Goal: Information Seeking & Learning: Compare options

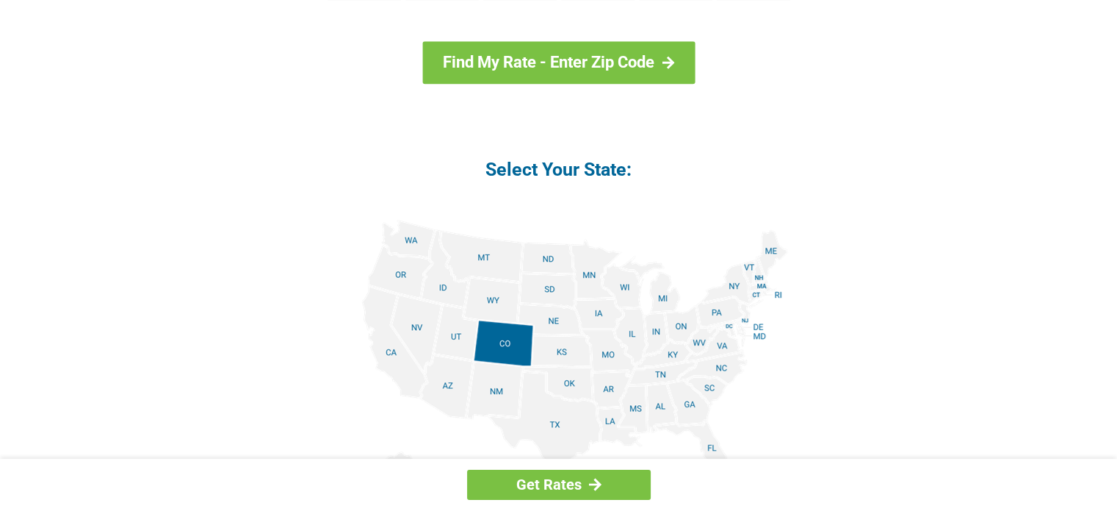
scroll to position [1645, 0]
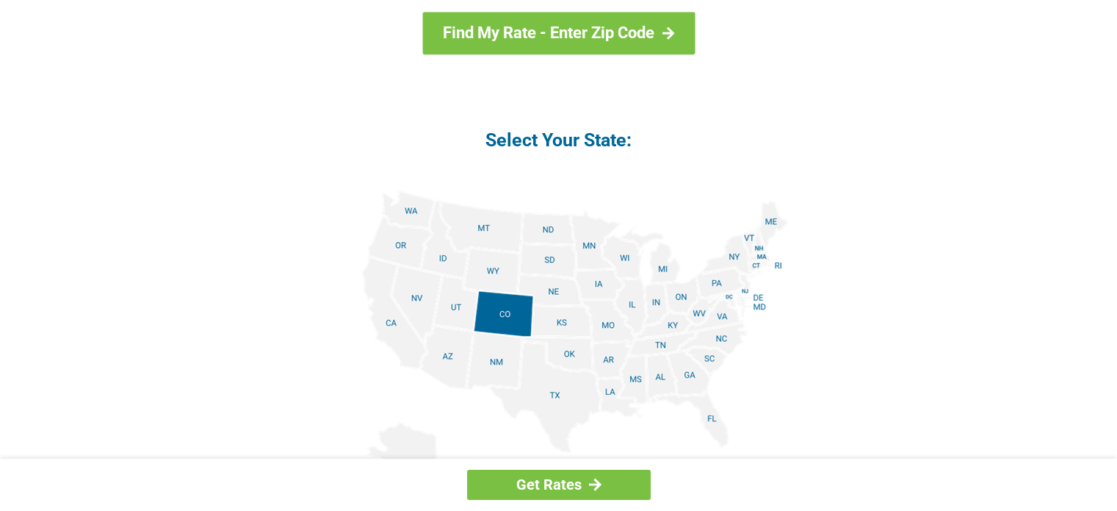
click at [719, 275] on img at bounding box center [559, 355] width 458 height 331
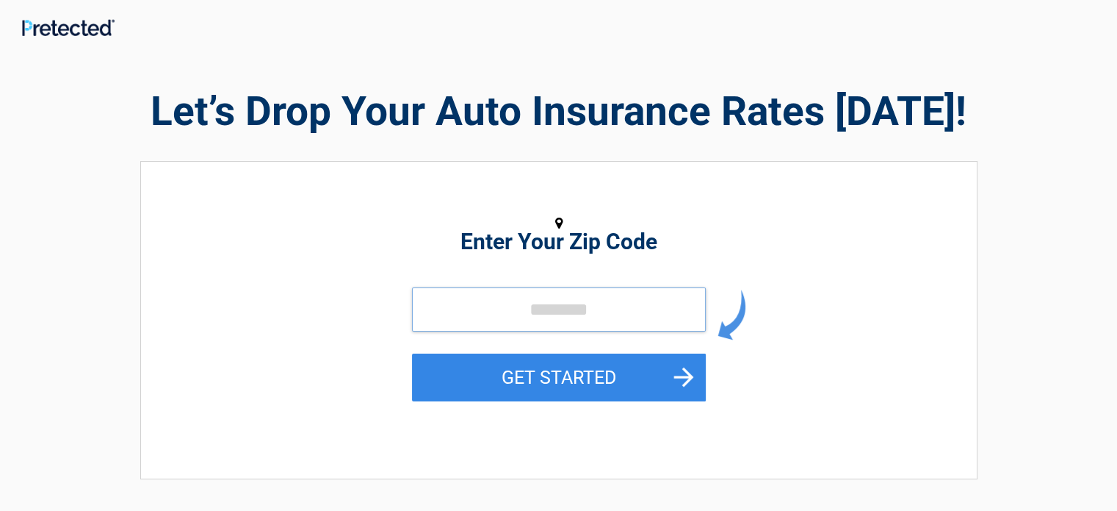
click at [552, 300] on input "tel" at bounding box center [559, 309] width 294 height 44
click at [796, 378] on div "GET STARTED" at bounding box center [559, 360] width 674 height 147
